Goal: Find specific page/section: Find specific page/section

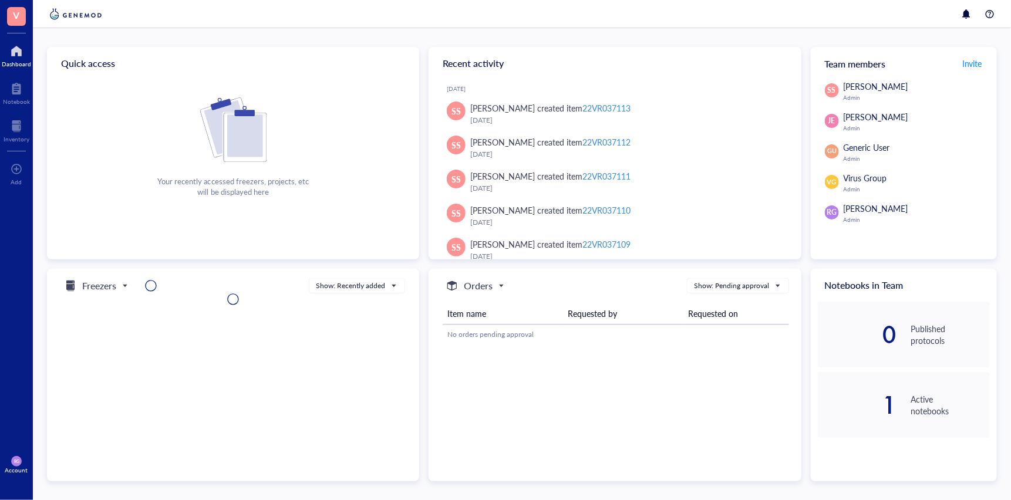
click at [19, 52] on div at bounding box center [16, 51] width 29 height 19
click at [121, 290] on span "Freezers" at bounding box center [94, 286] width 63 height 14
click at [106, 305] on h5 "Freezers" at bounding box center [96, 305] width 29 height 13
click at [836, 180] on span "VG" at bounding box center [832, 182] width 9 height 10
click at [876, 179] on span "Virus Group" at bounding box center [865, 178] width 43 height 12
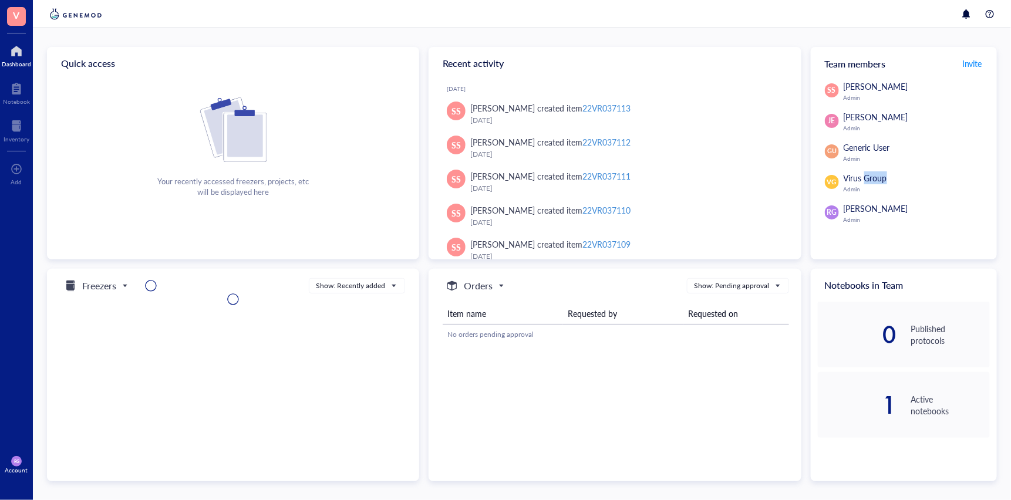
click at [876, 179] on span "Virus Group" at bounding box center [865, 178] width 43 height 12
drag, startPoint x: 876, startPoint y: 179, endPoint x: 853, endPoint y: 179, distance: 23.5
click at [853, 179] on span "Virus Group" at bounding box center [865, 178] width 43 height 12
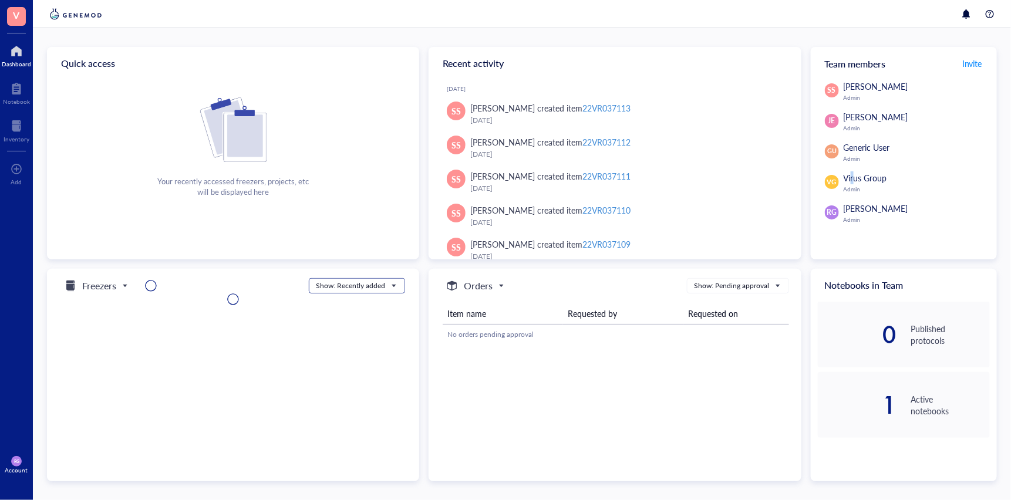
click at [388, 292] on span at bounding box center [357, 286] width 82 height 18
click at [18, 89] on div at bounding box center [16, 88] width 27 height 19
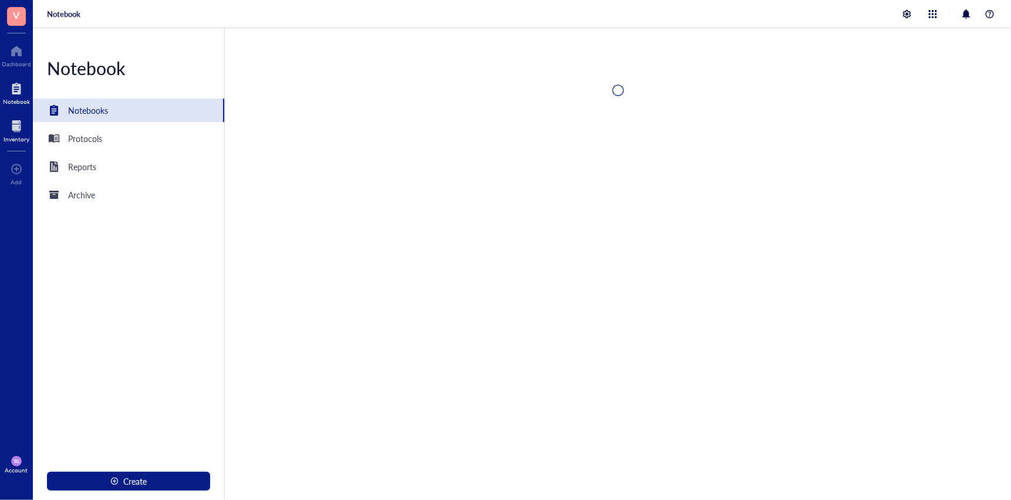
click at [16, 136] on div "Inventory" at bounding box center [17, 139] width 26 height 7
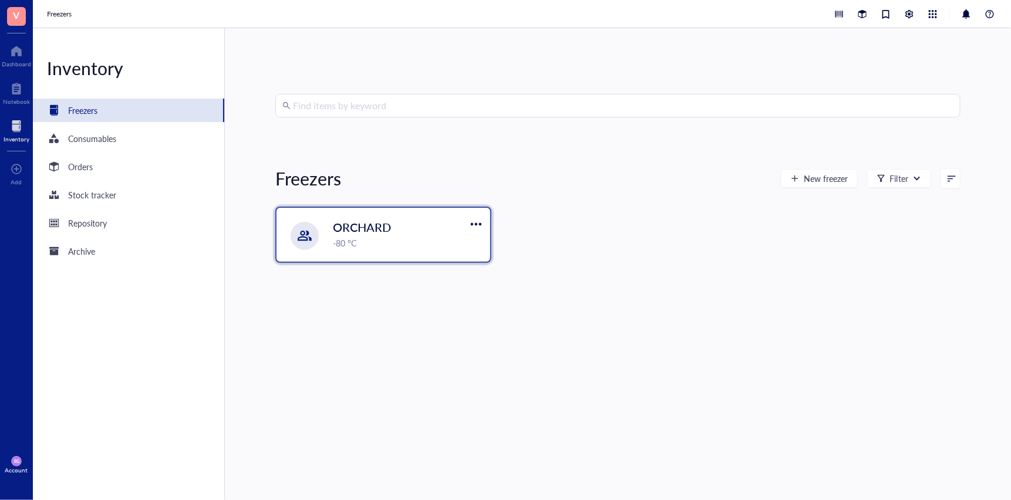
click at [380, 239] on div "-80 °C" at bounding box center [408, 243] width 150 height 13
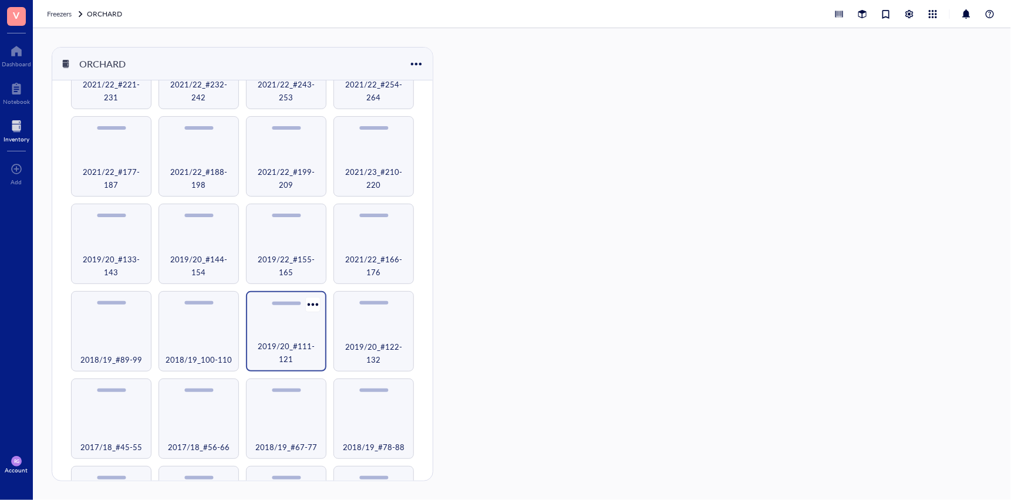
scroll to position [231, 0]
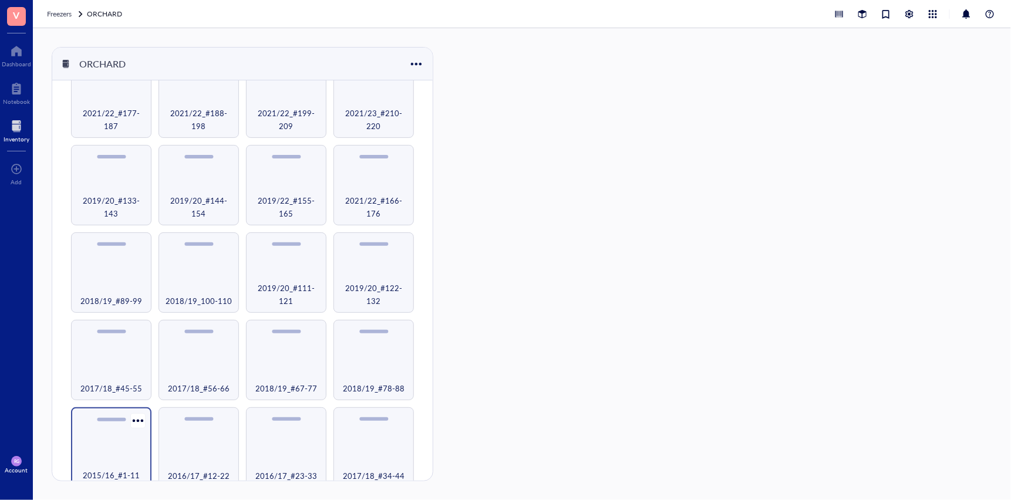
click at [130, 427] on div "2015/16_#1-11" at bounding box center [111, 448] width 80 height 80
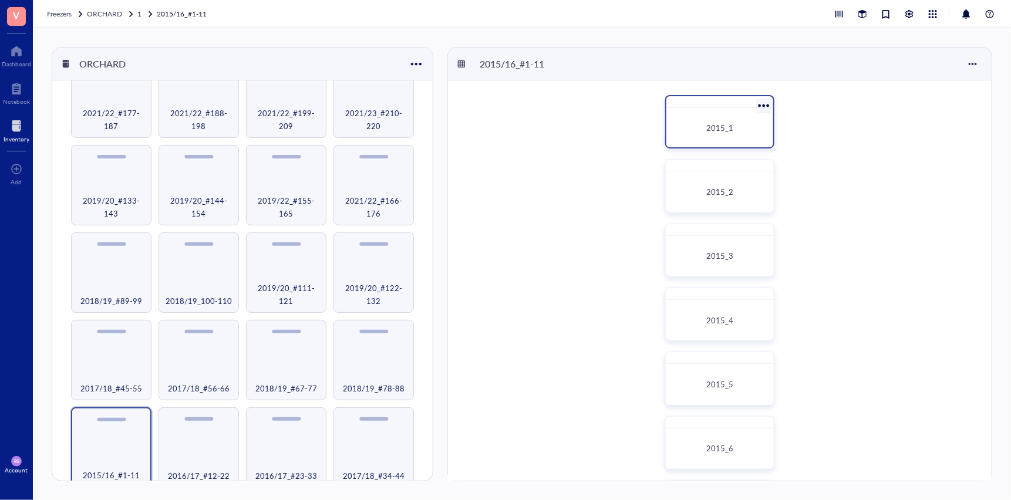
click at [741, 136] on div "2015_1" at bounding box center [720, 128] width 98 height 30
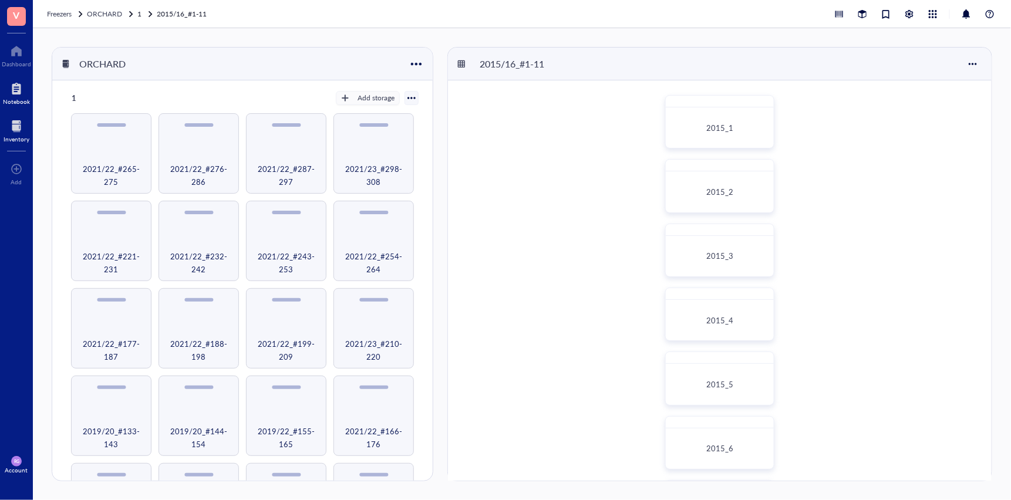
click at [18, 95] on div at bounding box center [16, 88] width 27 height 19
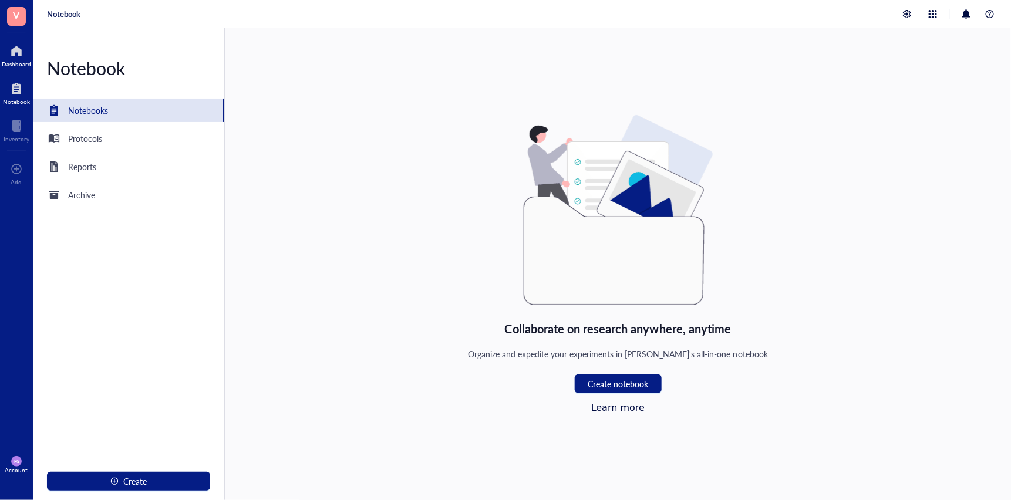
click at [16, 63] on div "Dashboard" at bounding box center [16, 63] width 29 height 7
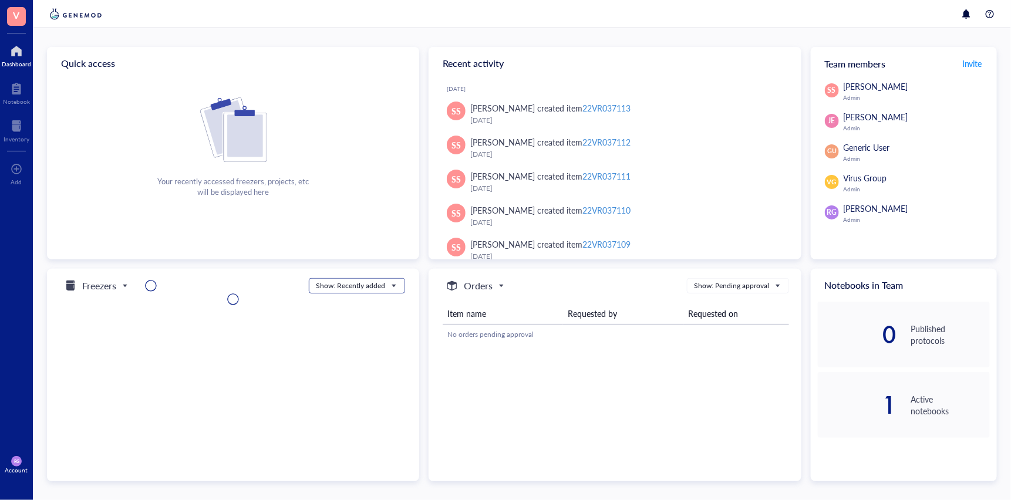
click at [392, 285] on span "Show: Recently added" at bounding box center [356, 286] width 80 height 11
click at [367, 305] on div "Show: Recently added" at bounding box center [357, 303] width 80 height 11
click at [750, 279] on input "search" at bounding box center [733, 286] width 78 height 18
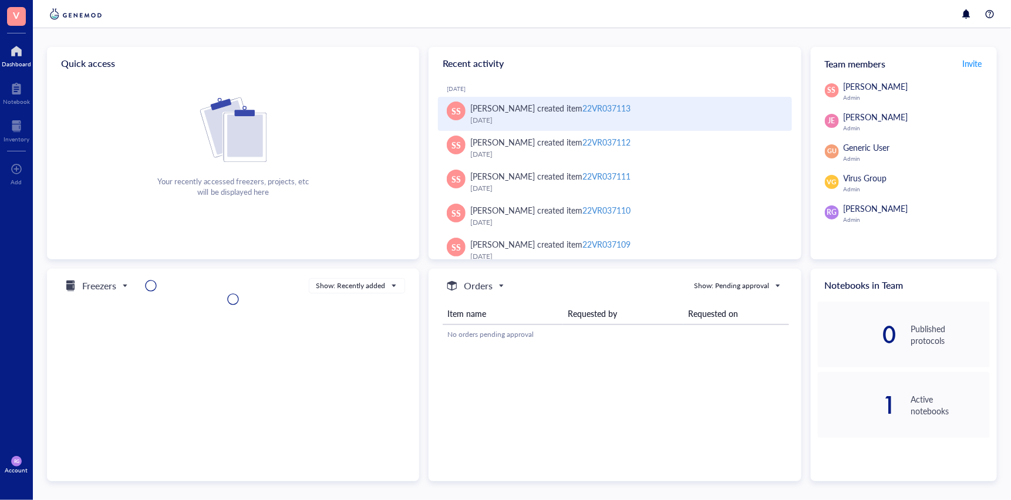
click at [615, 106] on div "22VR037113" at bounding box center [607, 108] width 48 height 12
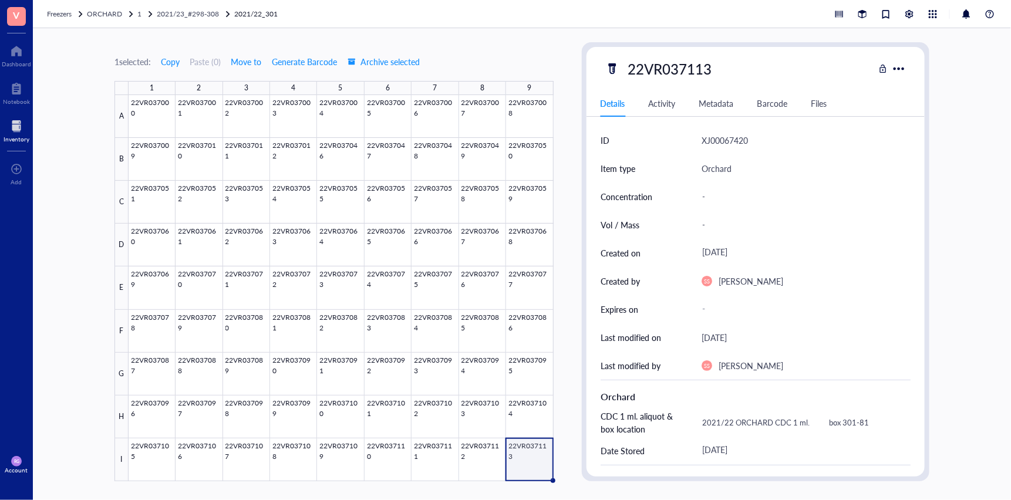
click at [674, 101] on div "Activity" at bounding box center [662, 103] width 27 height 13
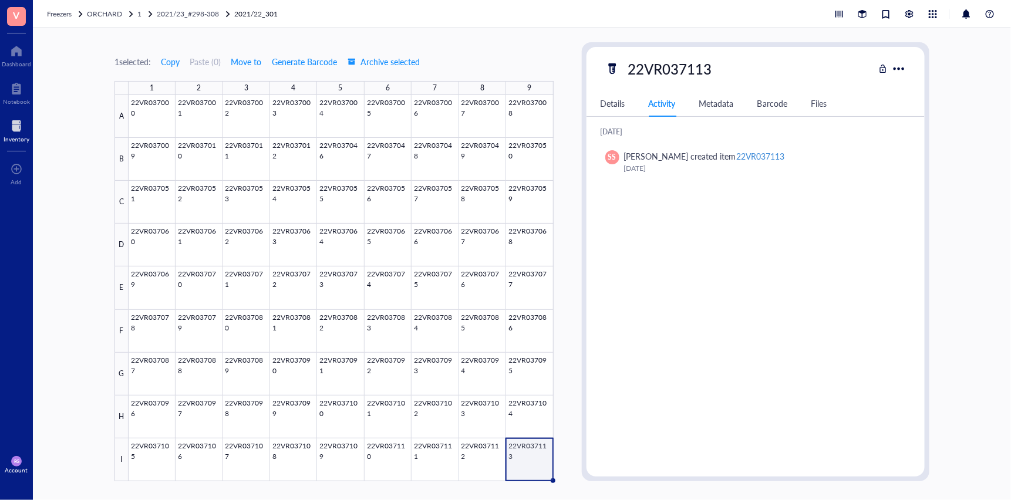
click at [709, 101] on div "Metadata" at bounding box center [717, 103] width 35 height 13
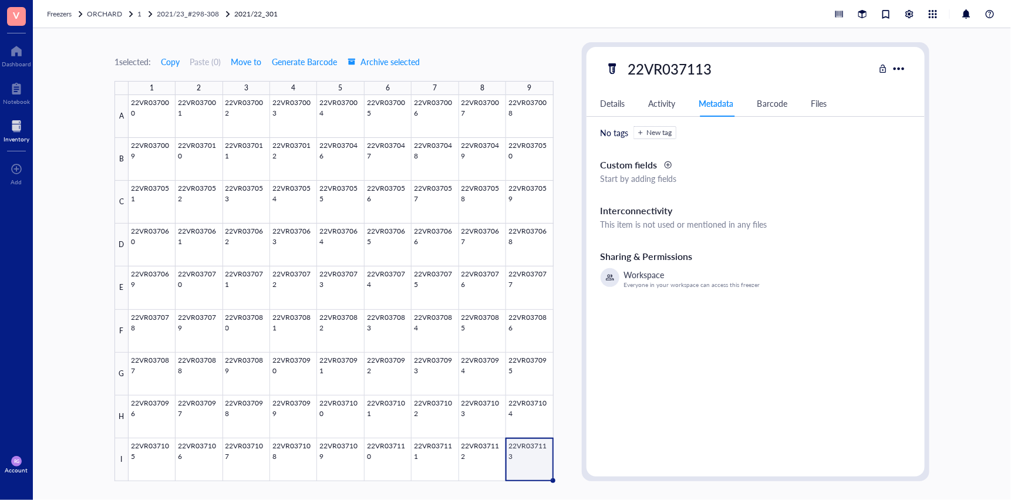
click at [796, 97] on div "Details Activity Metadata Barcode Files" at bounding box center [756, 103] width 339 height 26
click at [782, 102] on div "Barcode" at bounding box center [773, 103] width 30 height 13
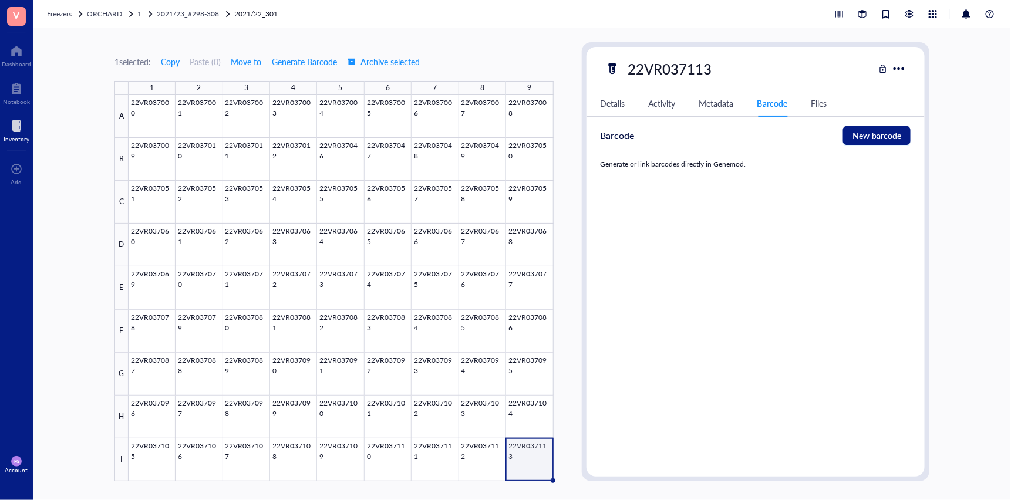
click at [815, 102] on div "Files" at bounding box center [819, 103] width 16 height 13
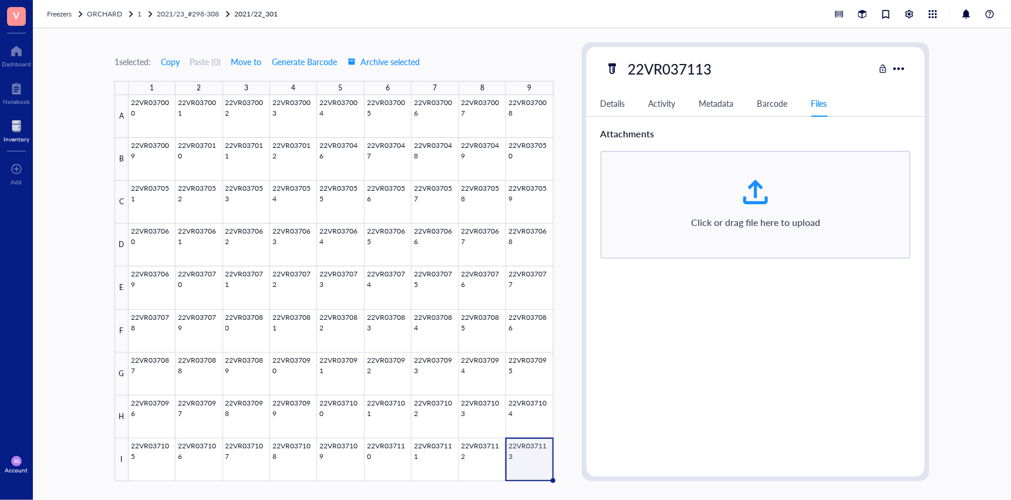
click at [591, 105] on div "Details Activity Metadata Barcode Files" at bounding box center [756, 103] width 339 height 26
click at [607, 102] on div "Details" at bounding box center [613, 103] width 25 height 13
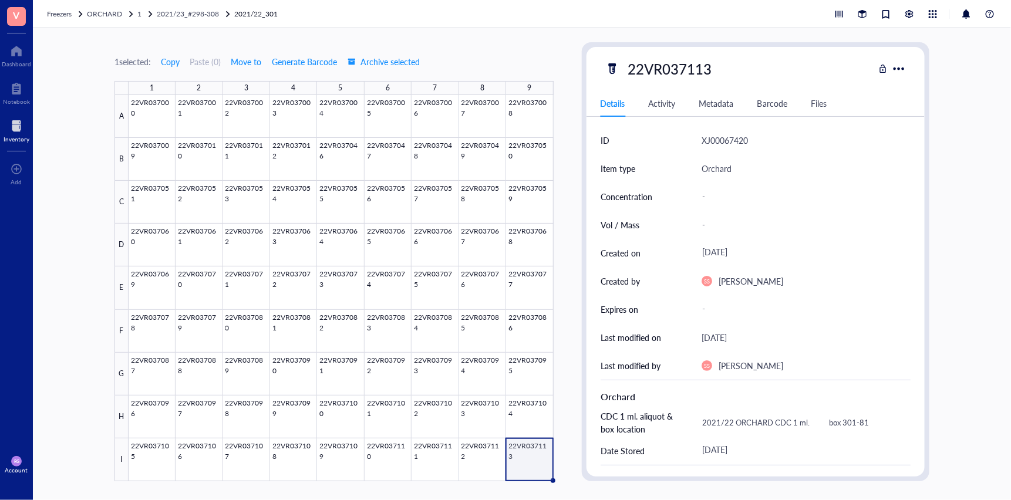
click at [19, 14] on span "V" at bounding box center [17, 15] width 6 height 15
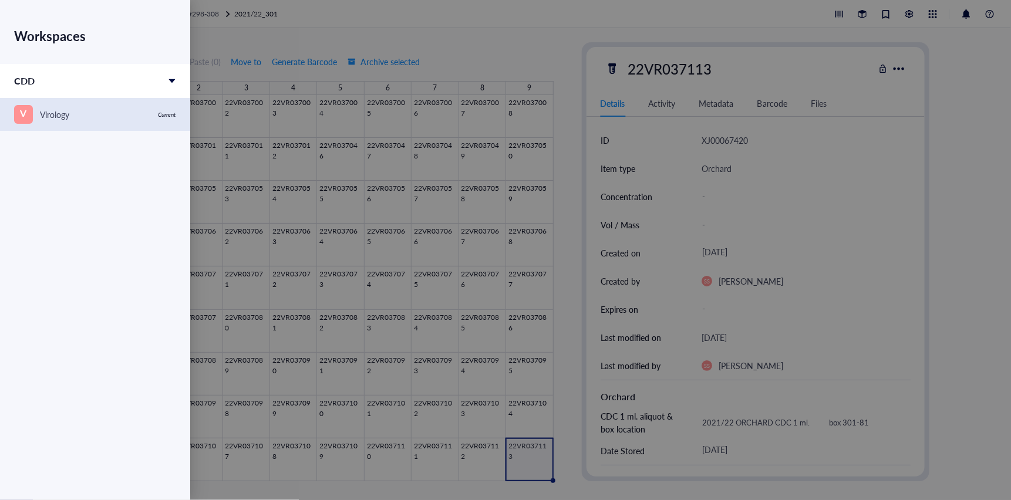
click at [29, 111] on span "V" at bounding box center [23, 114] width 19 height 19
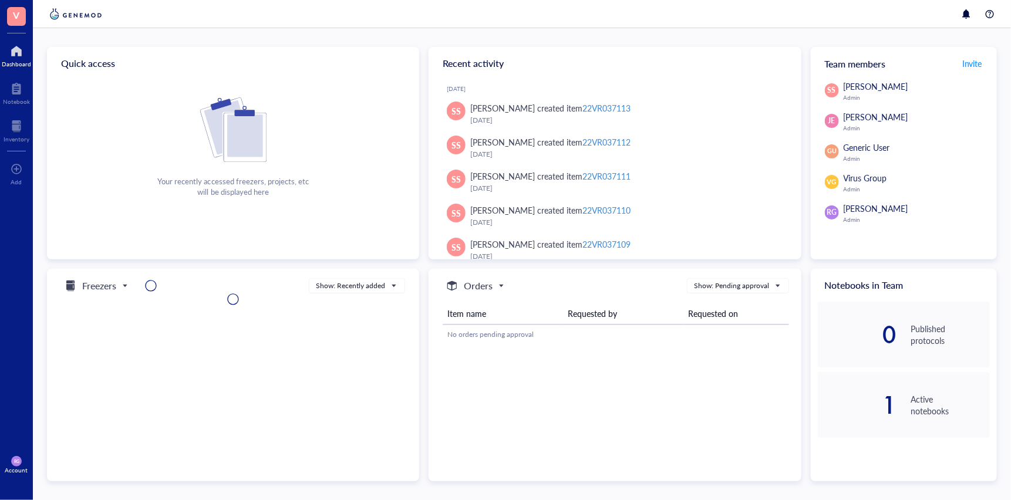
click at [244, 146] on img at bounding box center [233, 130] width 66 height 65
click at [21, 124] on div at bounding box center [17, 126] width 26 height 19
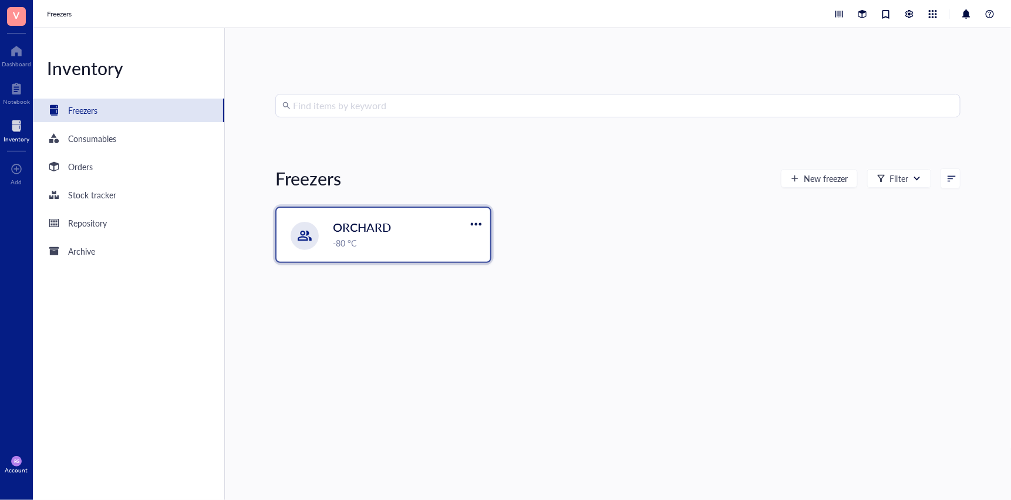
click at [379, 241] on div "-80 °C" at bounding box center [408, 243] width 150 height 13
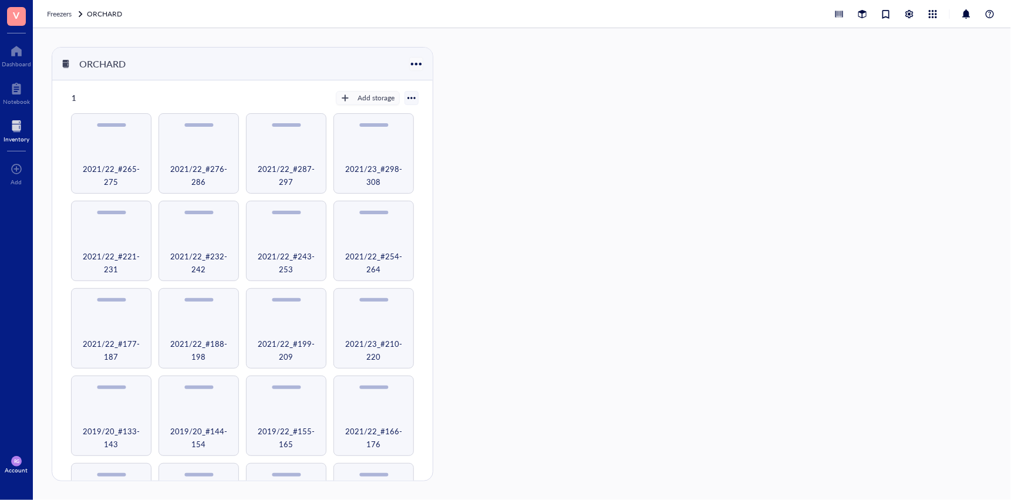
click at [415, 65] on div at bounding box center [416, 63] width 17 height 17
click at [439, 104] on div "Settings" at bounding box center [433, 102] width 28 height 11
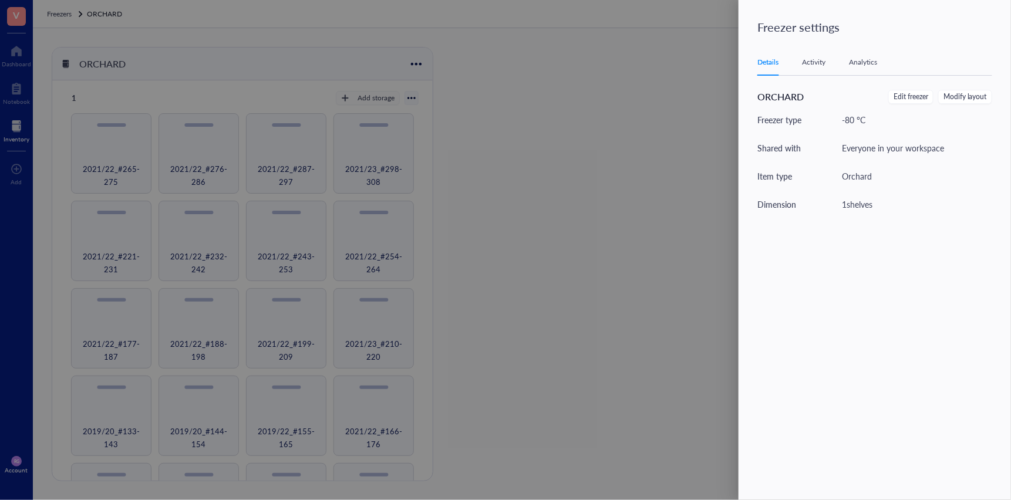
click at [585, 102] on div at bounding box center [505, 250] width 1011 height 500
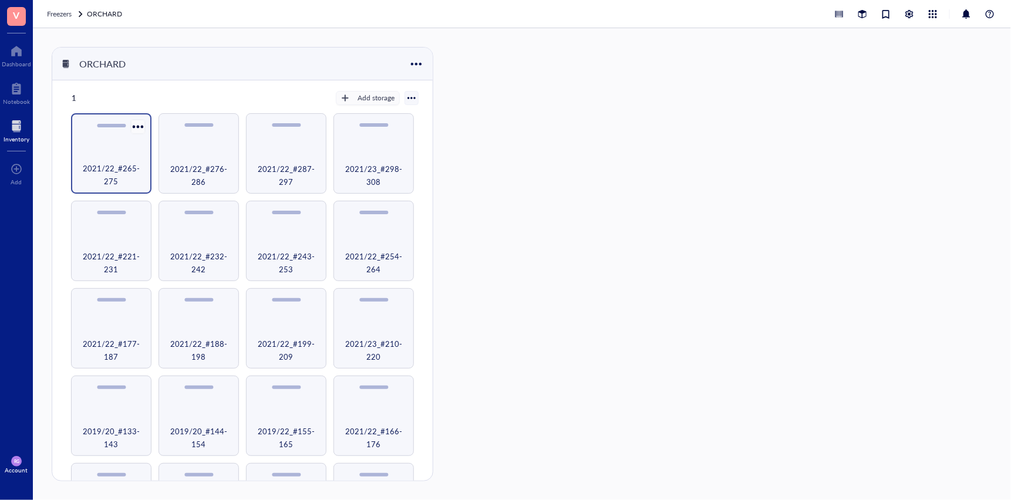
click at [130, 127] on div at bounding box center [137, 126] width 17 height 17
click at [147, 150] on div "Settings" at bounding box center [172, 147] width 67 height 11
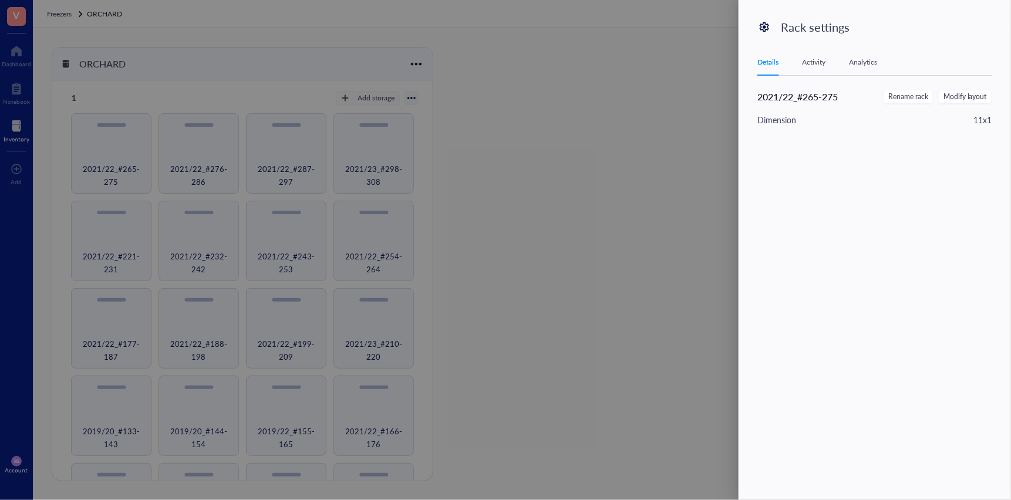
click at [819, 64] on div "Activity" at bounding box center [813, 62] width 23 height 12
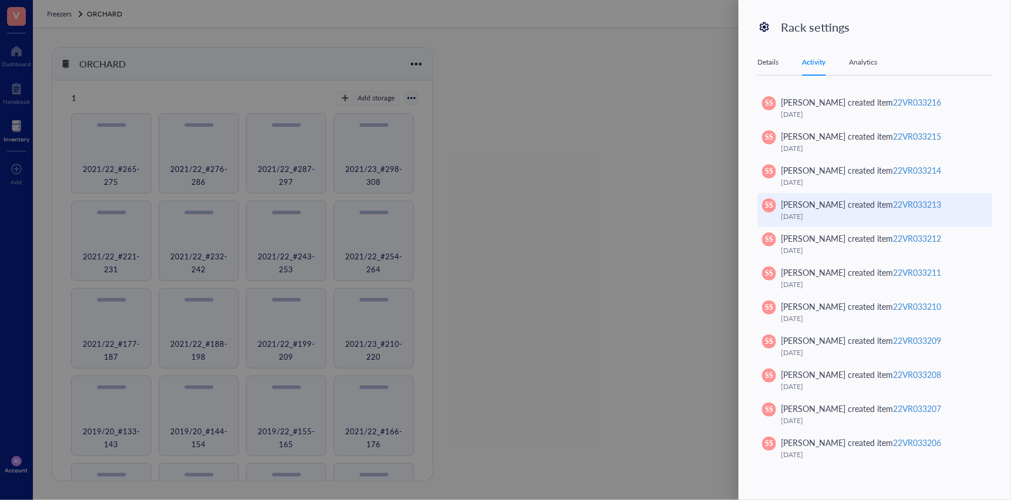
scroll to position [506, 0]
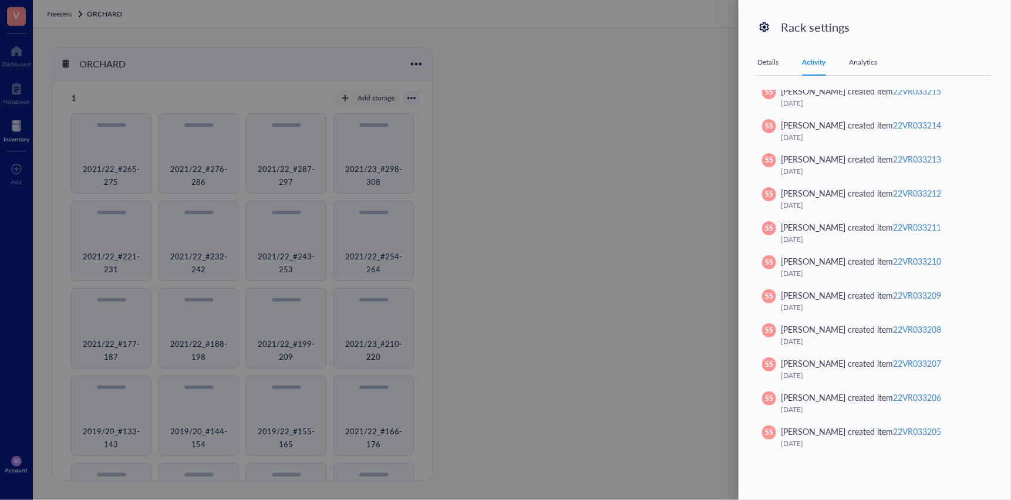
click at [662, 57] on div at bounding box center [505, 250] width 1011 height 500
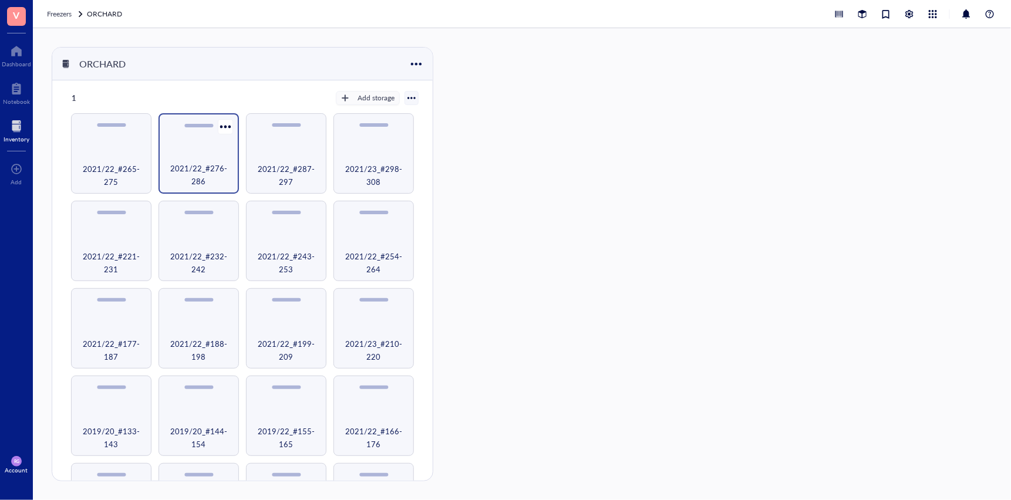
click at [189, 139] on div "2021/22_#276-286" at bounding box center [199, 153] width 80 height 80
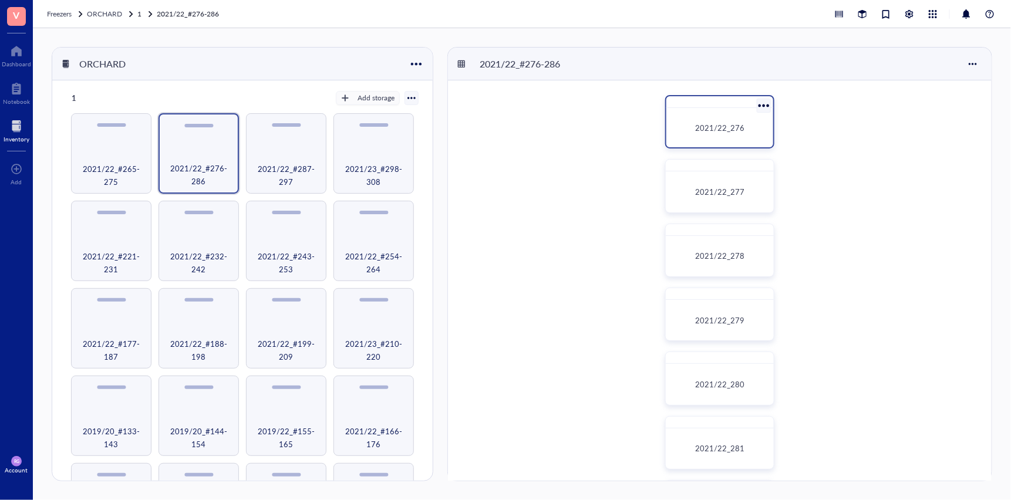
click at [744, 122] on div "2021/22_276" at bounding box center [720, 128] width 89 height 12
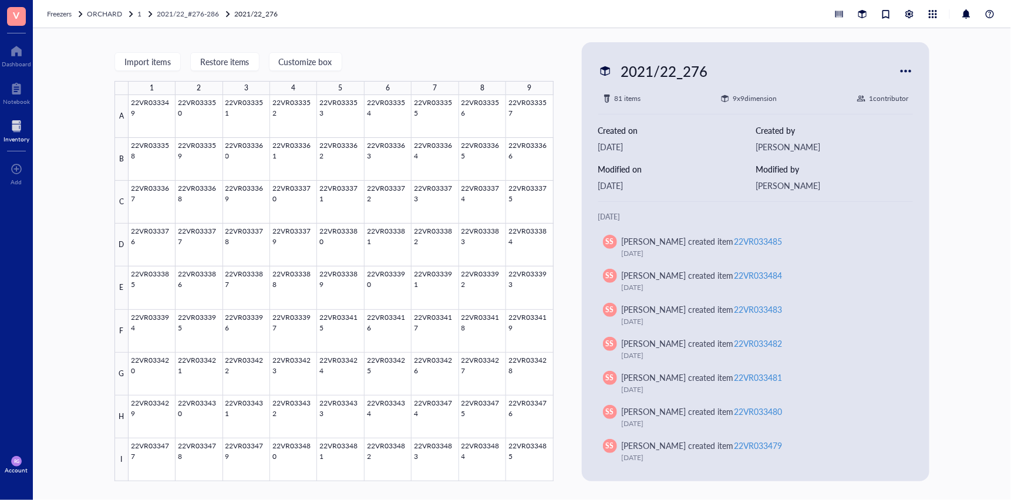
click at [608, 99] on div at bounding box center [607, 99] width 8 height 8
click at [379, 241] on div at bounding box center [341, 288] width 425 height 386
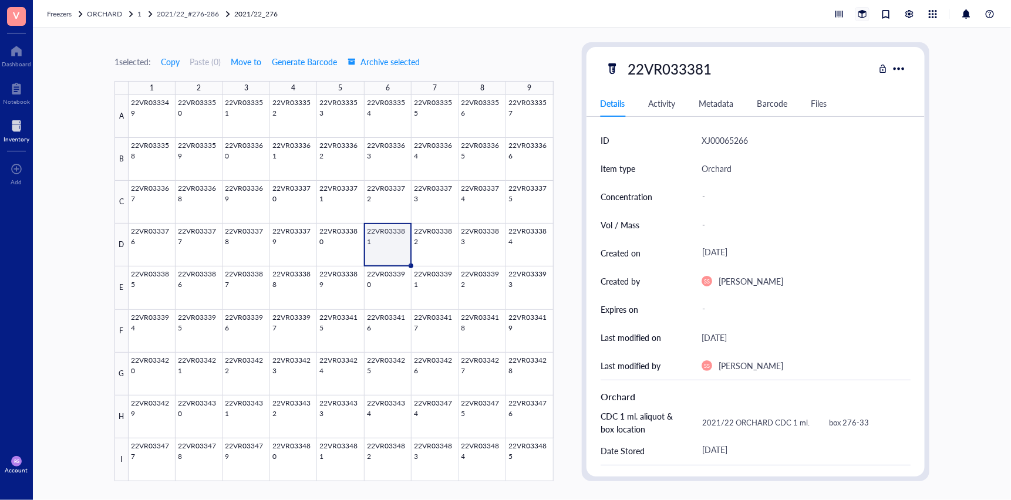
click at [860, 11] on div at bounding box center [862, 14] width 13 height 13
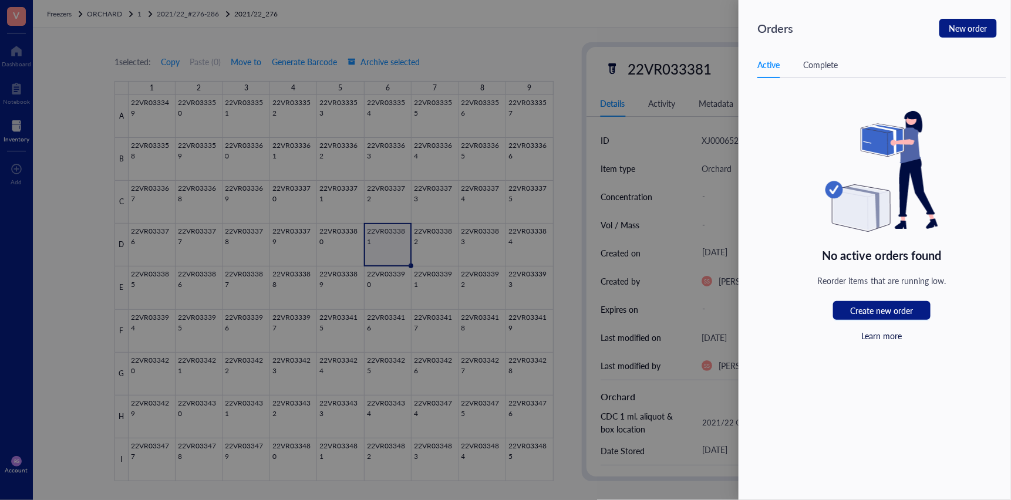
click at [710, 23] on div at bounding box center [505, 250] width 1011 height 500
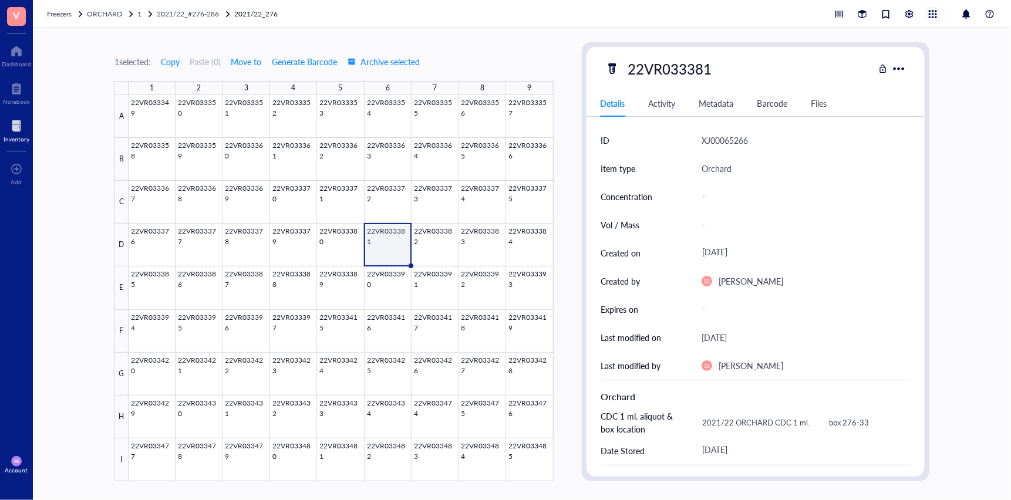
click at [934, 16] on div at bounding box center [933, 14] width 13 height 13
click at [876, 111] on link "Repository" at bounding box center [885, 109] width 94 height 14
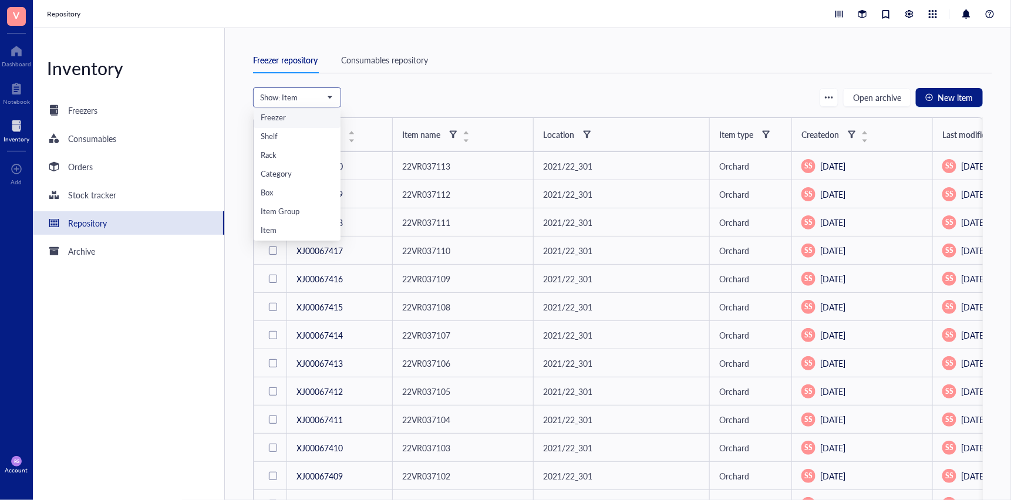
click at [331, 99] on span "Show: Item" at bounding box center [296, 97] width 72 height 11
click at [264, 157] on div "Rack" at bounding box center [297, 156] width 73 height 13
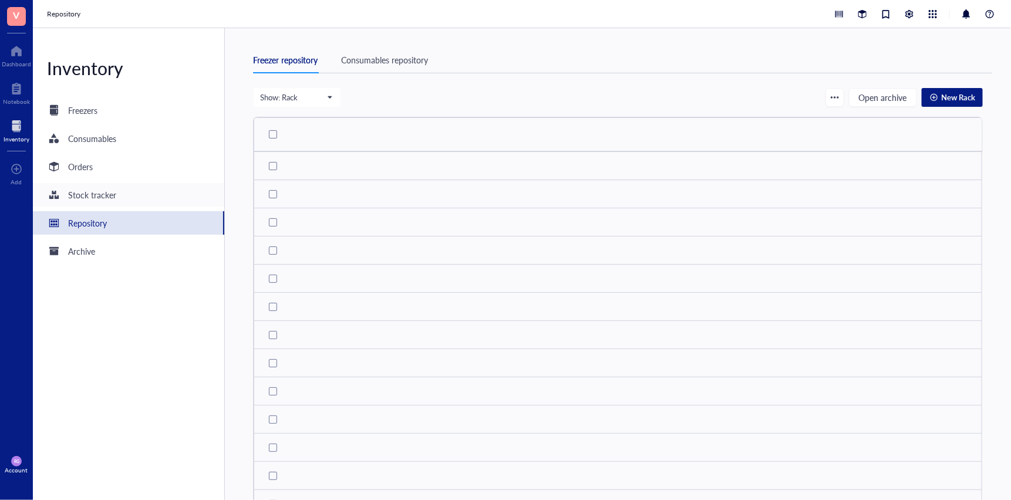
click at [102, 198] on div "Stock tracker" at bounding box center [92, 195] width 48 height 13
